Goal: Check status: Check status

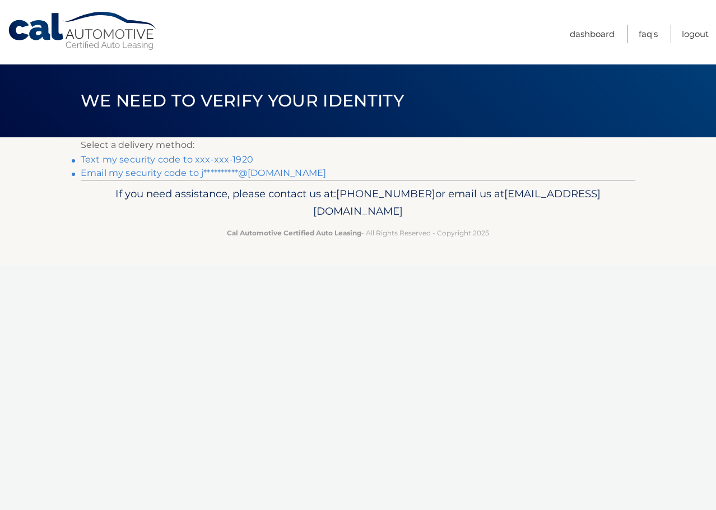
click at [178, 158] on link "Text my security code to xxx-xxx-1920" at bounding box center [167, 159] width 172 height 11
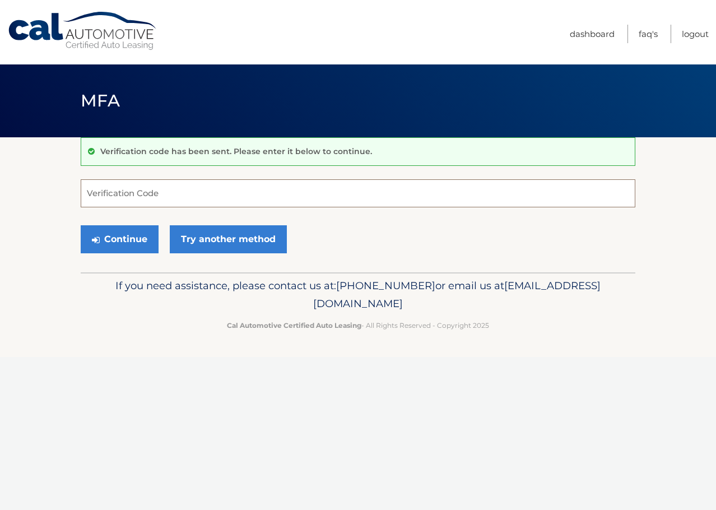
click at [144, 197] on input "Verification Code" at bounding box center [358, 193] width 554 height 28
drag, startPoint x: 169, startPoint y: 195, endPoint x: 25, endPoint y: 197, distance: 143.9
click at [25, 197] on section "Verification code has been sent. Please enter it below to continue. 27 Verifica…" at bounding box center [358, 204] width 716 height 135
type input "027808"
click at [125, 233] on button "Continue" at bounding box center [120, 239] width 78 height 28
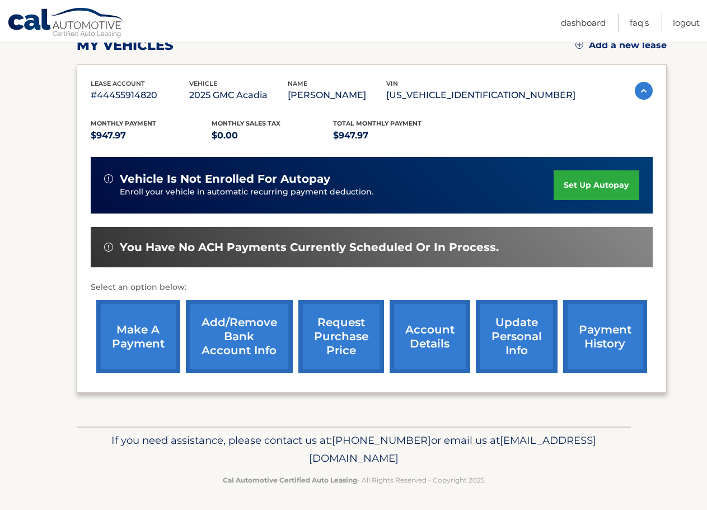
scroll to position [169, 0]
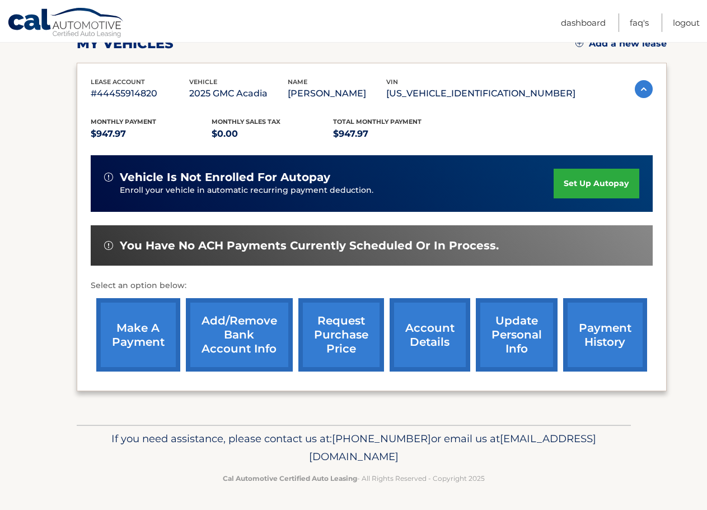
click at [432, 337] on link "account details" at bounding box center [430, 334] width 81 height 73
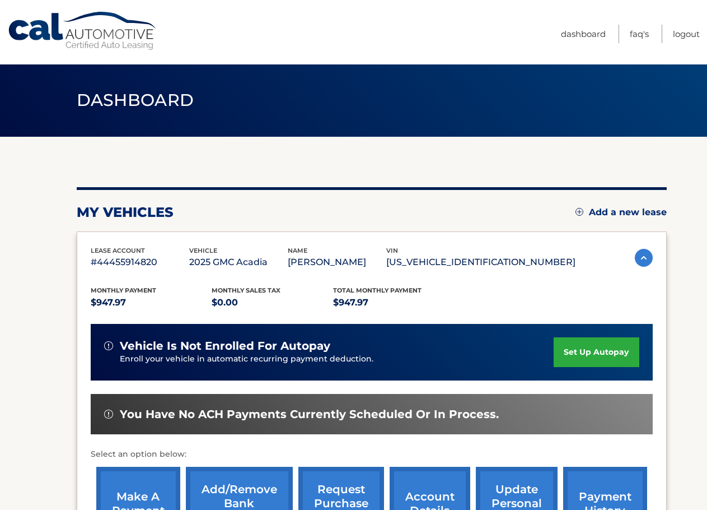
scroll to position [0, 0]
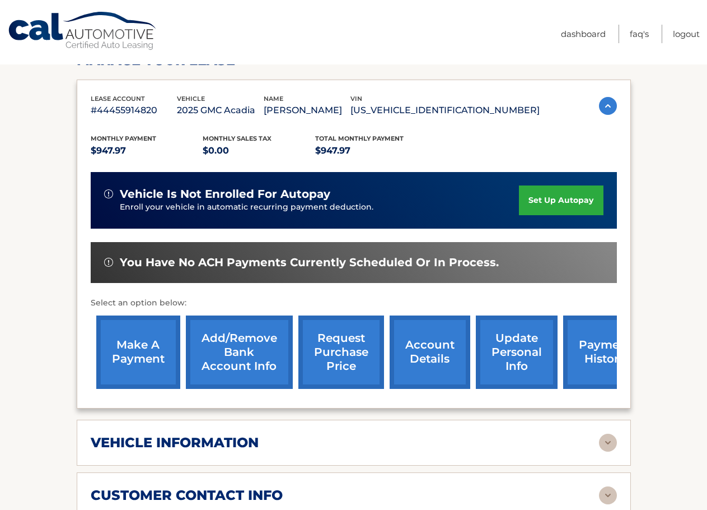
scroll to position [168, 0]
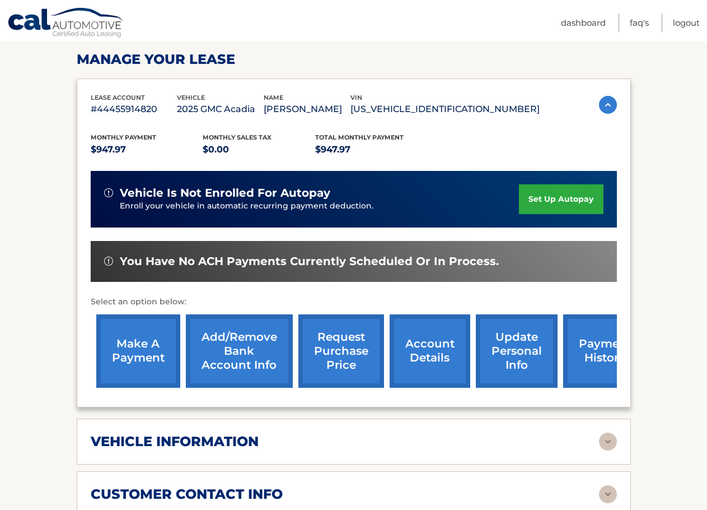
click at [171, 132] on div "Monthly Payment $947.97" at bounding box center [147, 144] width 113 height 25
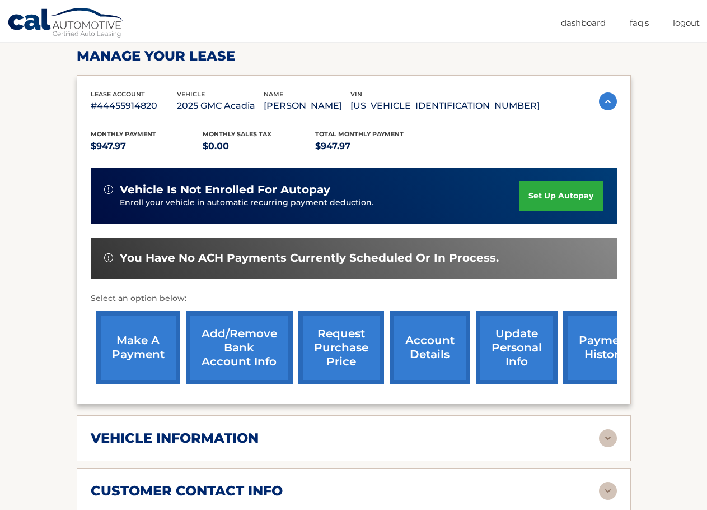
scroll to position [504, 0]
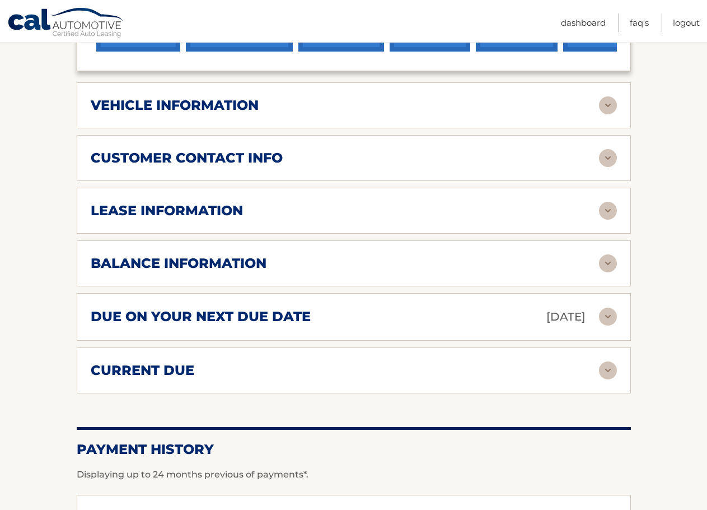
click at [411, 89] on div "vehicle information vehicle Year [DATE] vehicle make GMC vehicle model Acadia v…" at bounding box center [354, 105] width 554 height 46
click at [426, 110] on div "vehicle information" at bounding box center [345, 105] width 508 height 17
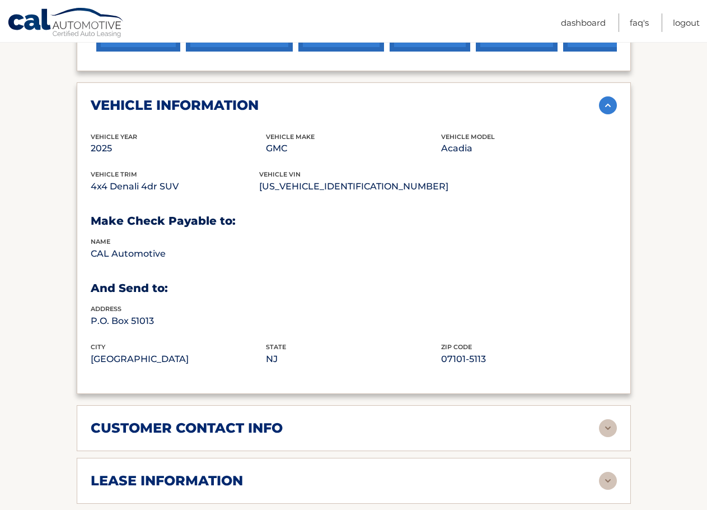
click at [421, 106] on div "vehicle information" at bounding box center [345, 105] width 508 height 17
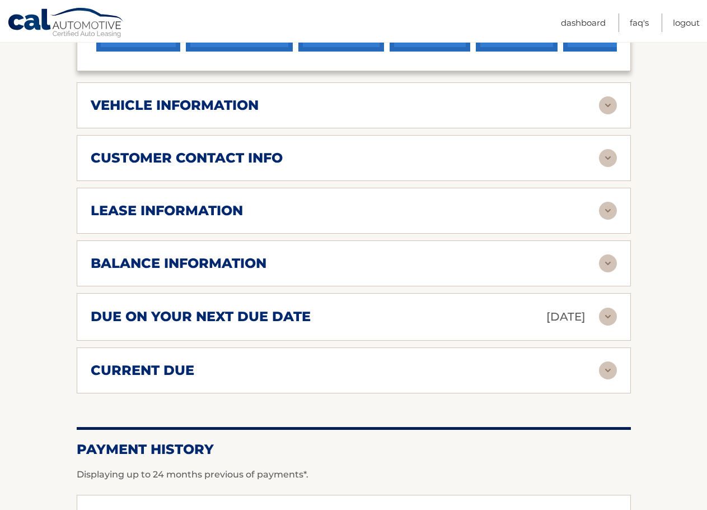
click at [374, 139] on div "customer contact info full name [PERSON_NAME] street address [STREET_ADDRESS] c…" at bounding box center [354, 158] width 554 height 46
click at [372, 156] on div "customer contact info" at bounding box center [345, 158] width 508 height 17
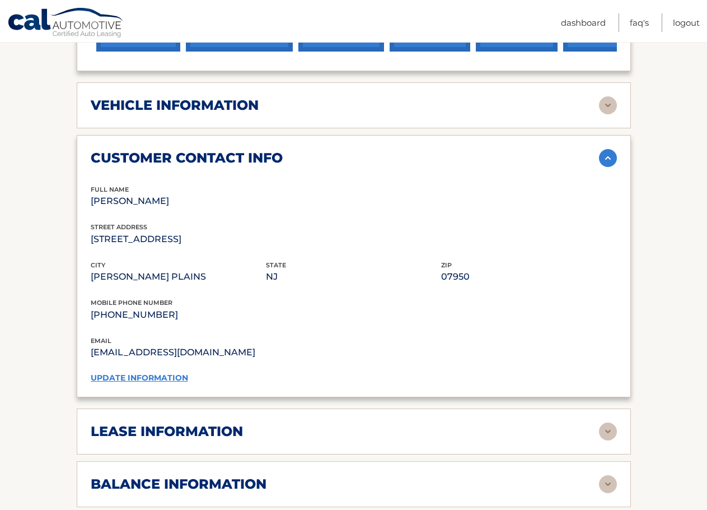
click at [372, 156] on div "customer contact info" at bounding box center [345, 158] width 508 height 17
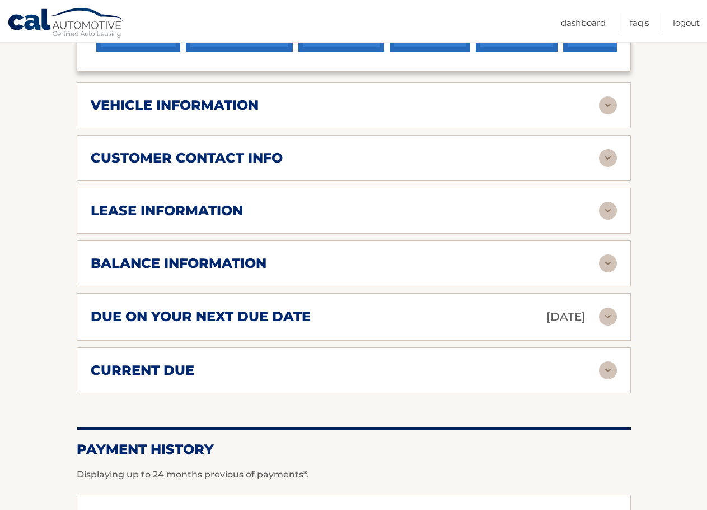
click at [357, 228] on div "lease information Contract Start Date [DATE] Term 39 Maturity Date [DATE] Start…" at bounding box center [354, 211] width 554 height 46
click at [357, 209] on div "lease information" at bounding box center [345, 210] width 508 height 17
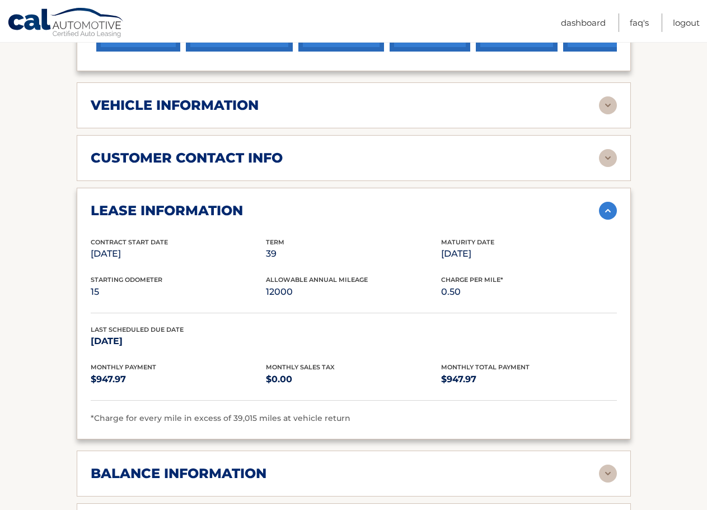
click at [601, 161] on img at bounding box center [608, 158] width 18 height 18
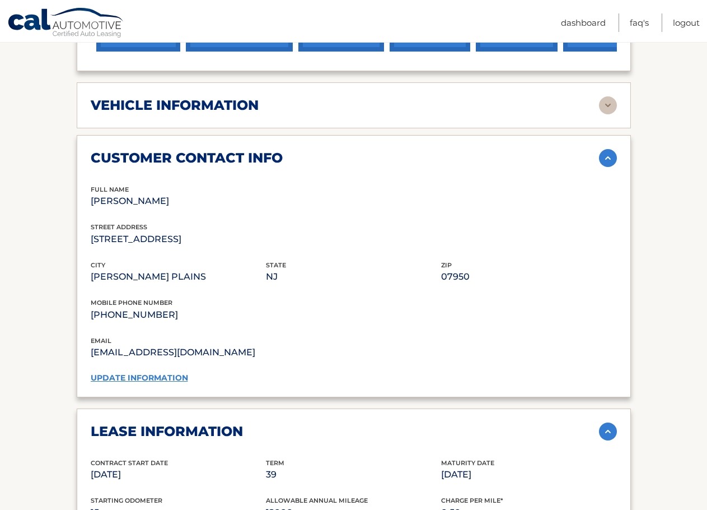
click at [601, 161] on img at bounding box center [608, 158] width 18 height 18
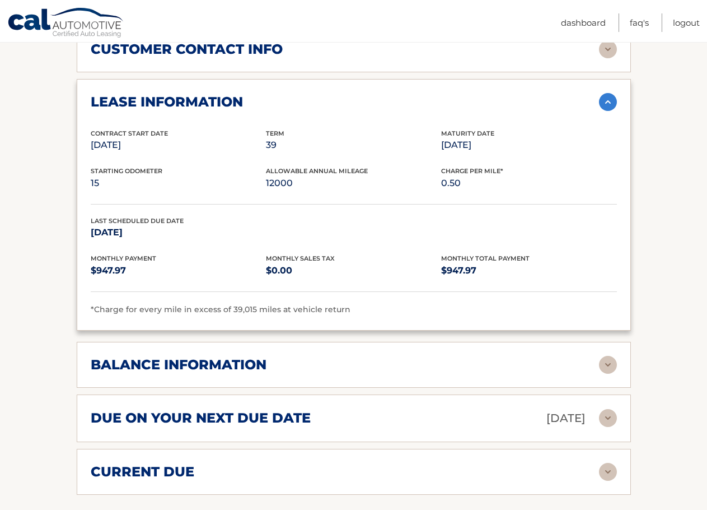
scroll to position [616, 0]
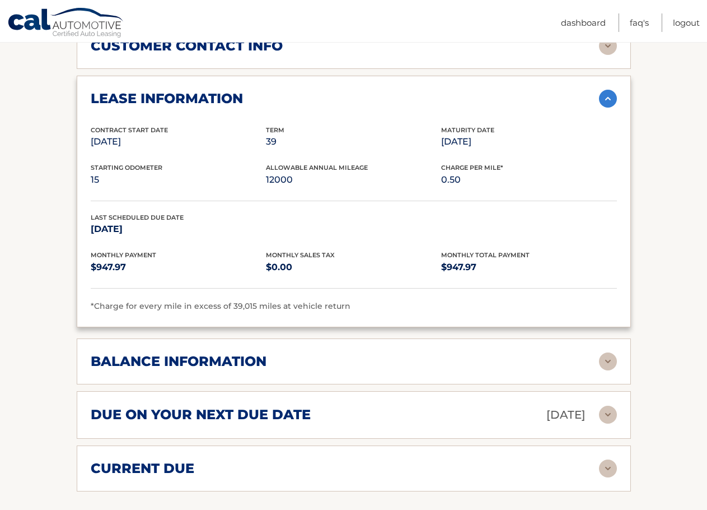
click at [611, 97] on img at bounding box center [608, 99] width 18 height 18
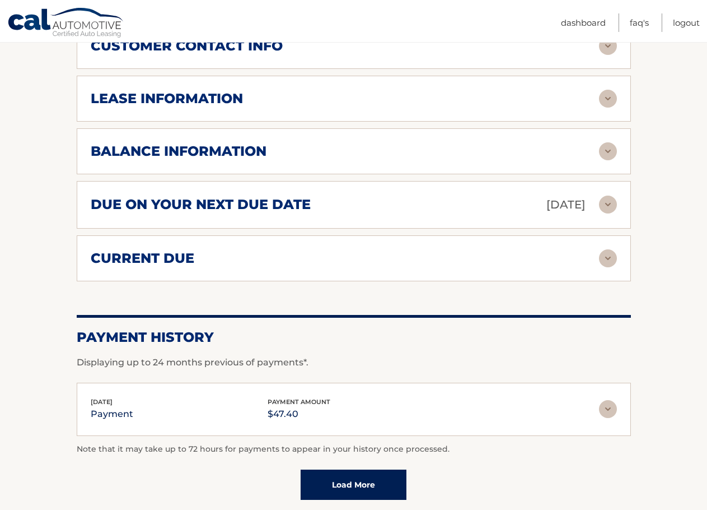
click at [607, 151] on img at bounding box center [608, 151] width 18 height 18
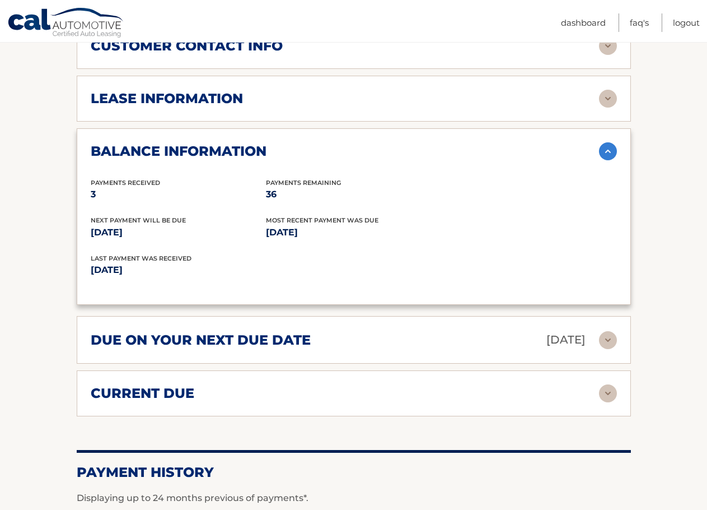
click at [607, 151] on img at bounding box center [608, 151] width 18 height 18
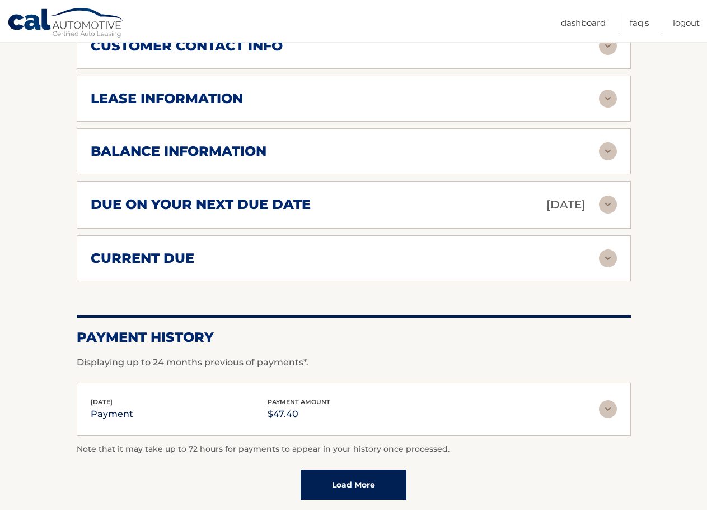
click at [612, 210] on img at bounding box center [608, 204] width 18 height 18
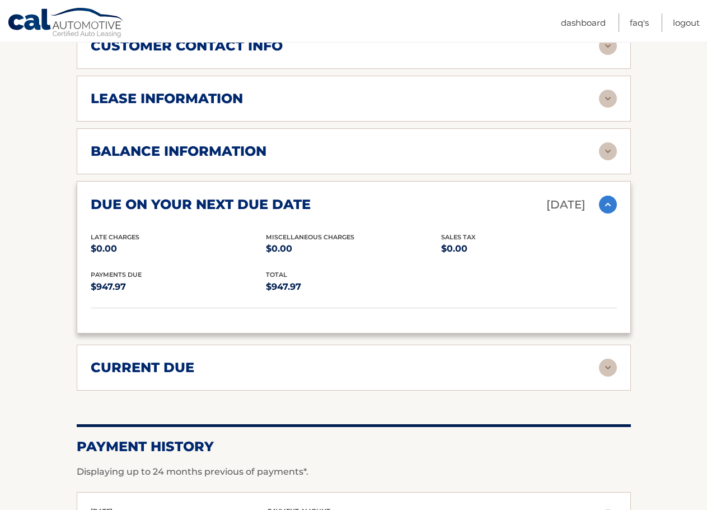
click at [612, 210] on img at bounding box center [608, 204] width 18 height 18
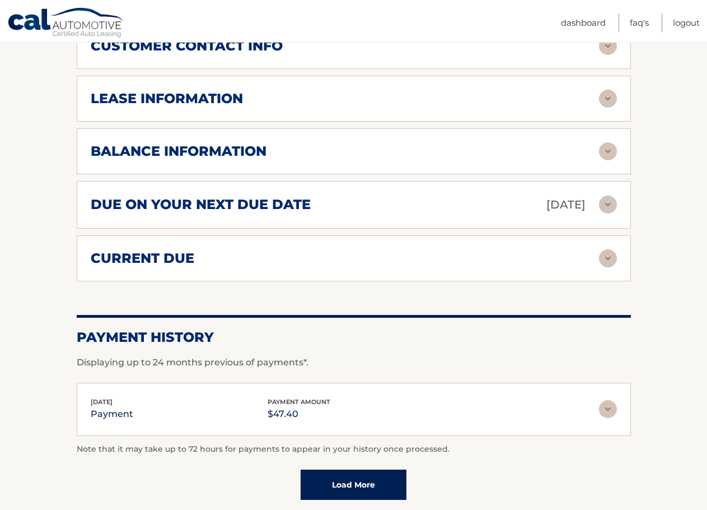
click at [605, 256] on img at bounding box center [608, 258] width 18 height 18
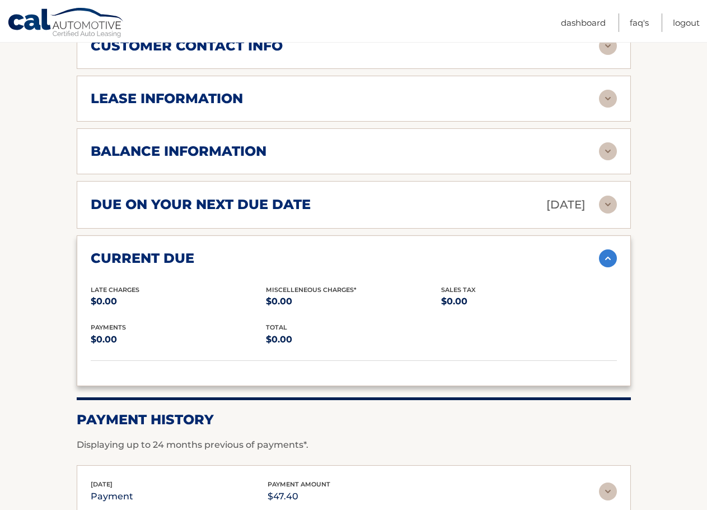
click at [605, 256] on img at bounding box center [608, 258] width 18 height 18
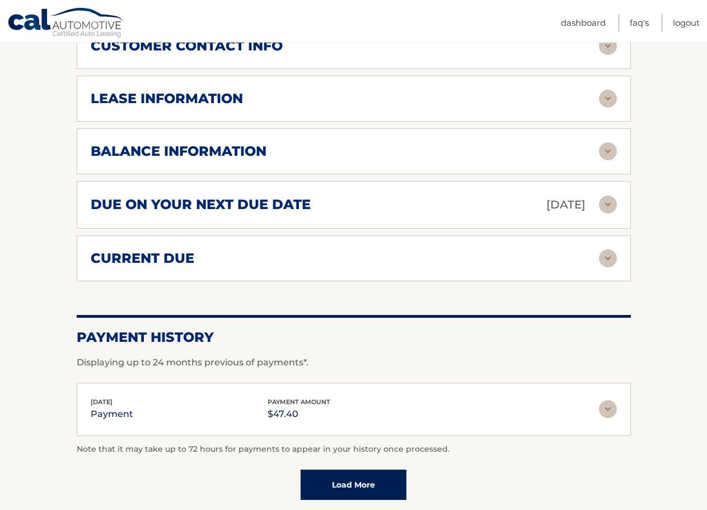
click at [601, 194] on div "due on your next due date [DATE] Late Charges $0.00 Miscellaneous Charges $0.00…" at bounding box center [354, 205] width 554 height 48
click at [609, 129] on div "balance information Payments Received 3 Payments Remaining 36 Next Payment will…" at bounding box center [354, 151] width 554 height 46
click at [611, 145] on img at bounding box center [608, 151] width 18 height 18
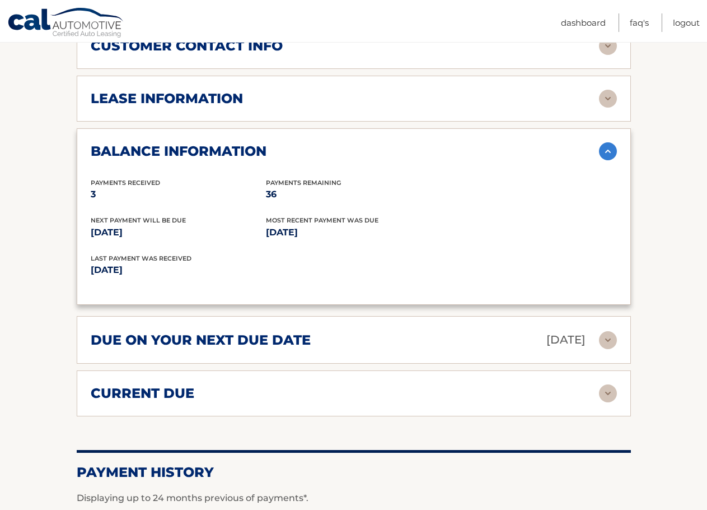
click at [606, 146] on img at bounding box center [608, 151] width 18 height 18
